Goal: Navigation & Orientation: Find specific page/section

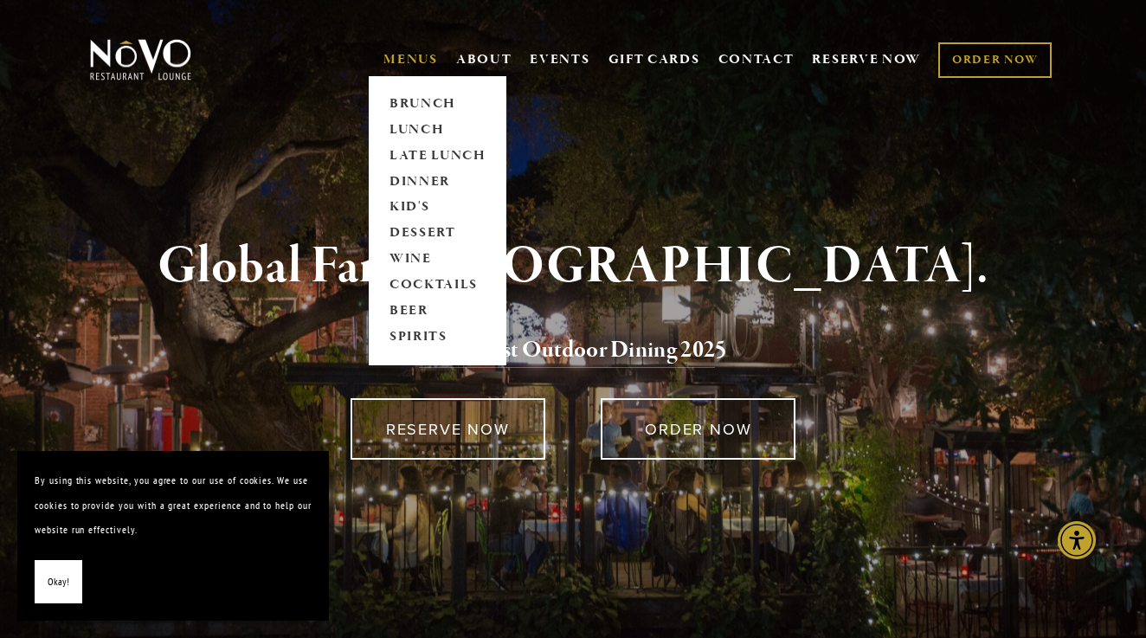
click at [423, 61] on link "MENUS" at bounding box center [410, 59] width 55 height 17
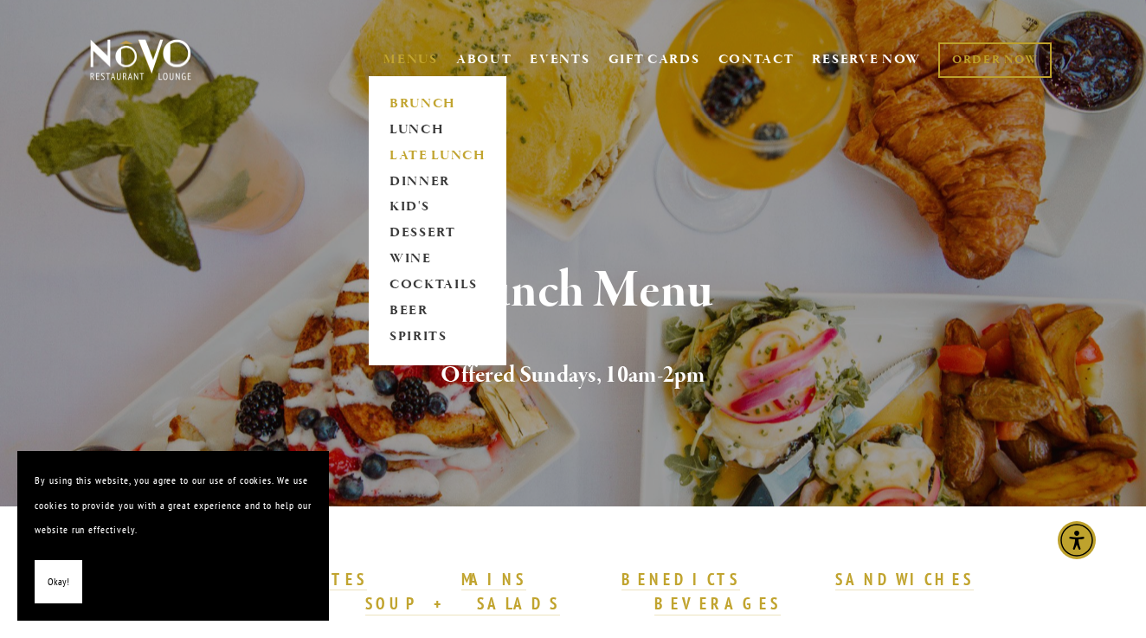
click at [409, 152] on link "LATE LUNCH" at bounding box center [437, 156] width 108 height 26
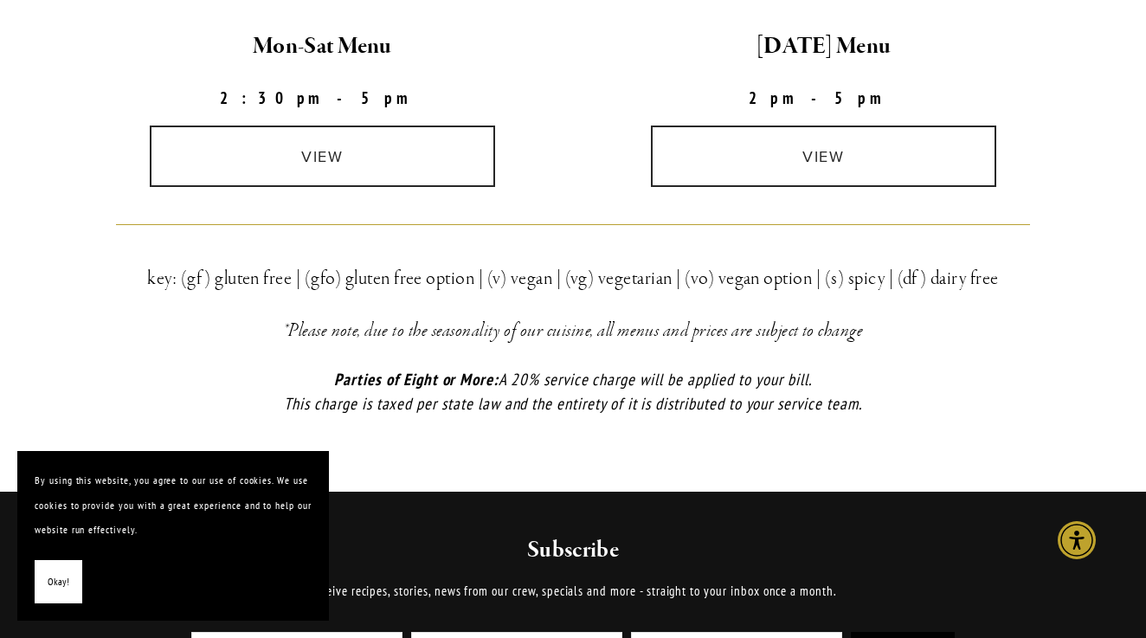
scroll to position [541, 0]
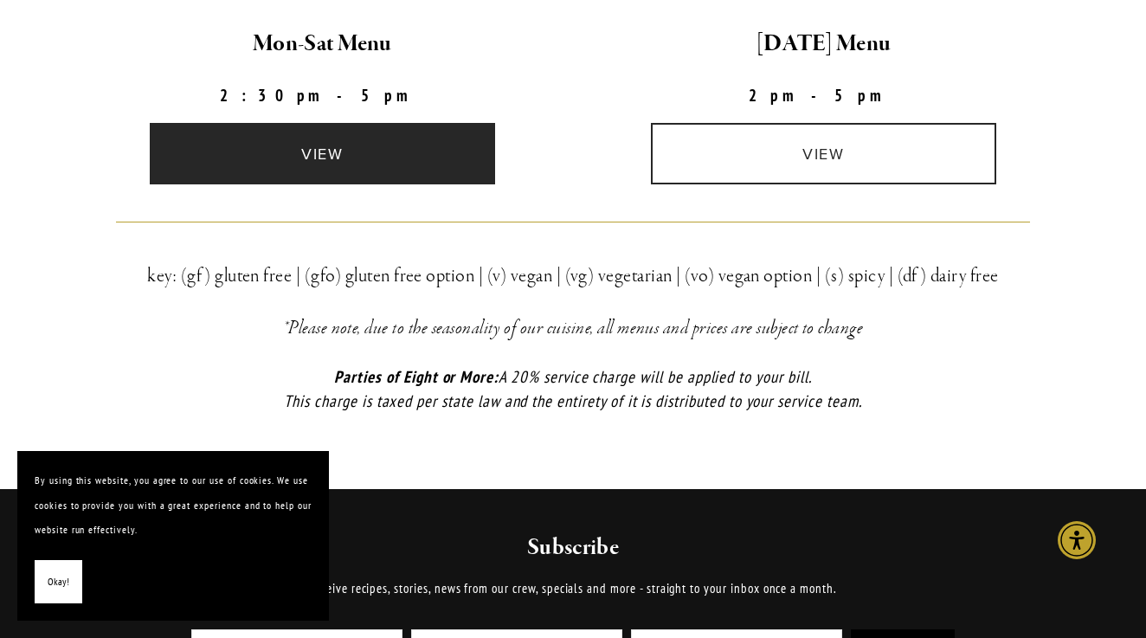
click at [344, 147] on link "view" at bounding box center [322, 153] width 345 height 61
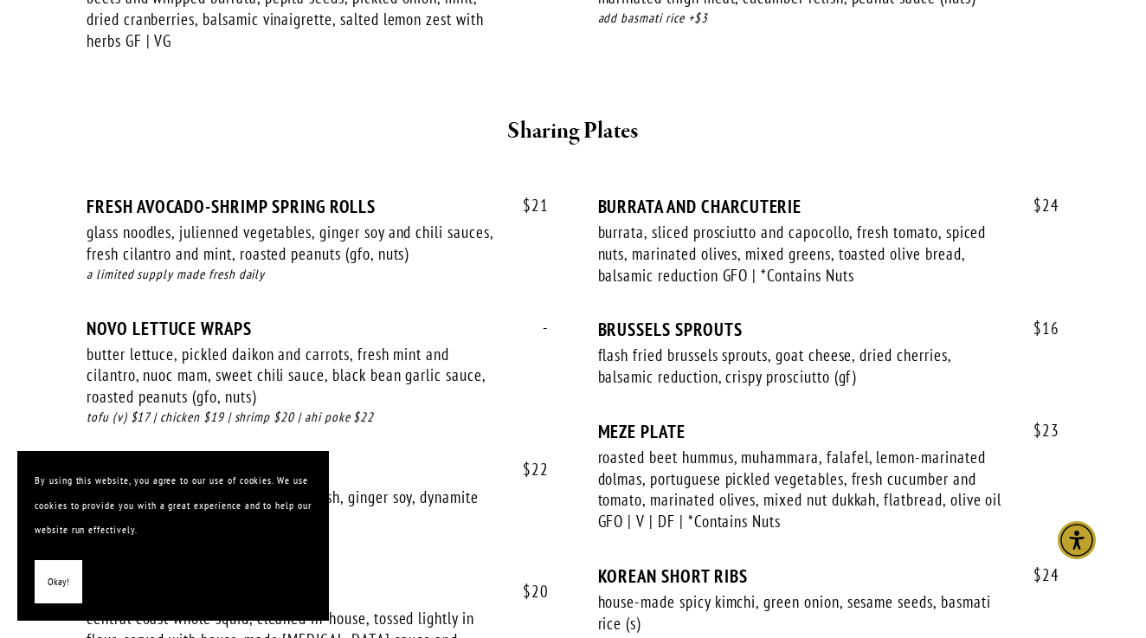
scroll to position [863, 0]
